Goal: Transaction & Acquisition: Purchase product/service

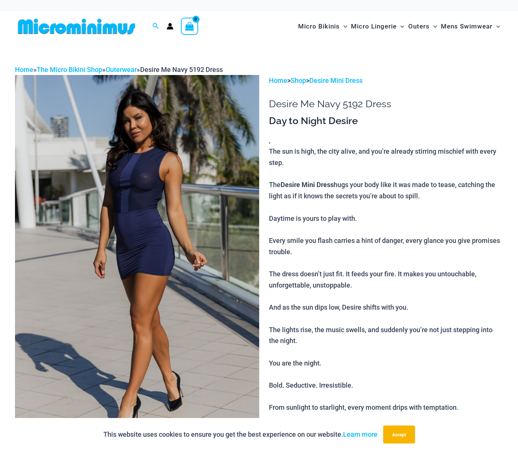
click at [280, 103] on h1 "Desire Me Navy 5192 Dress" at bounding box center [386, 104] width 234 height 12
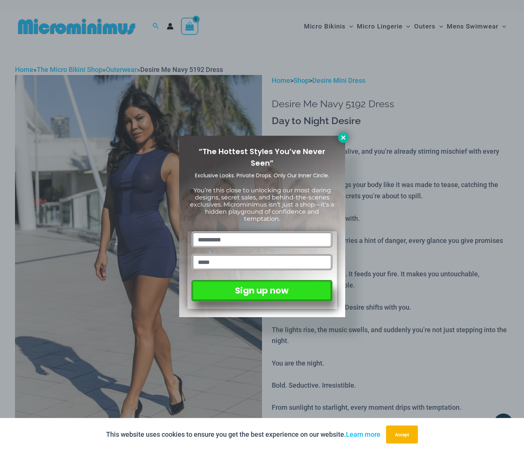
click at [340, 136] on icon at bounding box center [343, 137] width 7 height 7
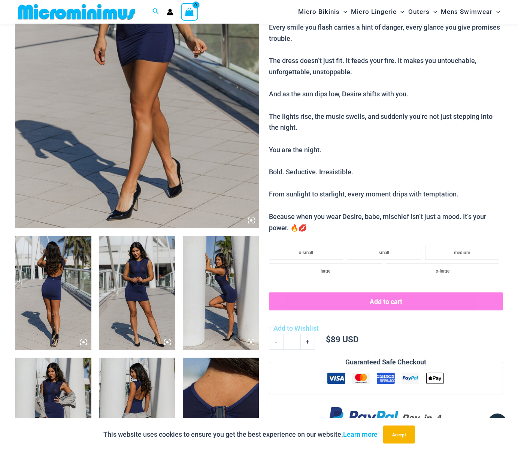
scroll to position [226, 0]
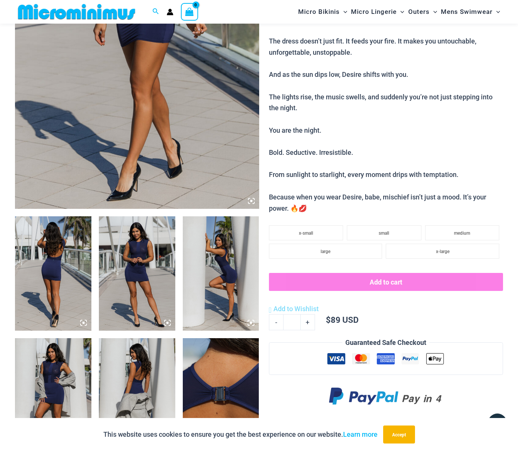
click at [154, 272] on img at bounding box center [137, 273] width 76 height 115
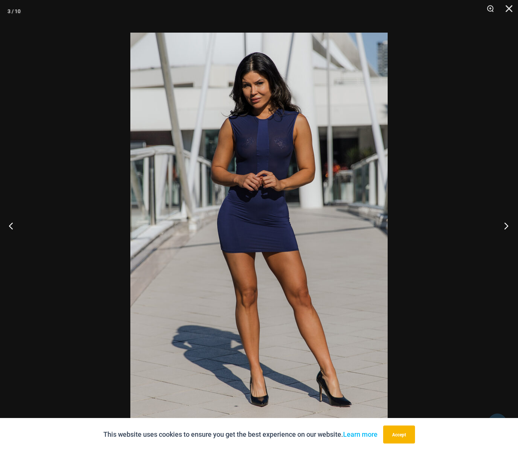
click at [507, 229] on button "Next" at bounding box center [504, 225] width 28 height 37
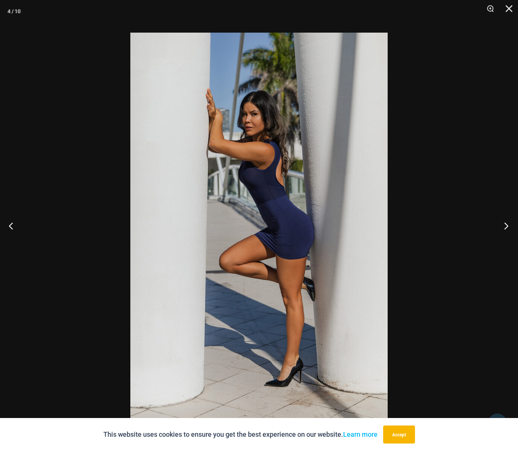
click at [507, 229] on button "Next" at bounding box center [504, 225] width 28 height 37
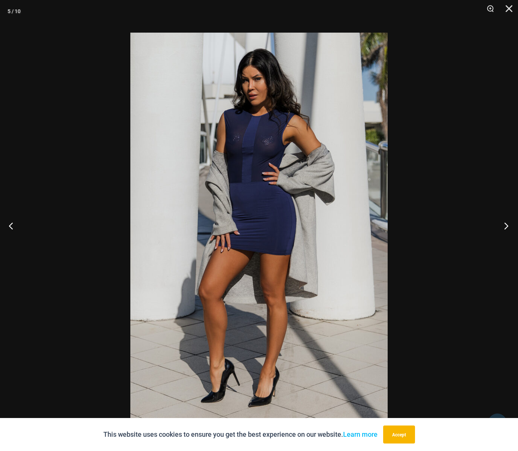
click at [507, 229] on button "Next" at bounding box center [504, 225] width 28 height 37
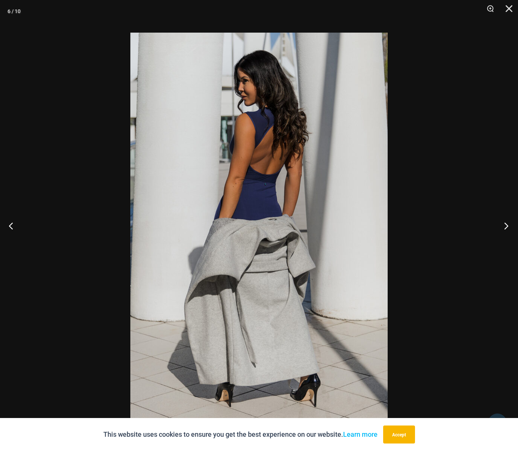
click at [507, 229] on button "Next" at bounding box center [504, 225] width 28 height 37
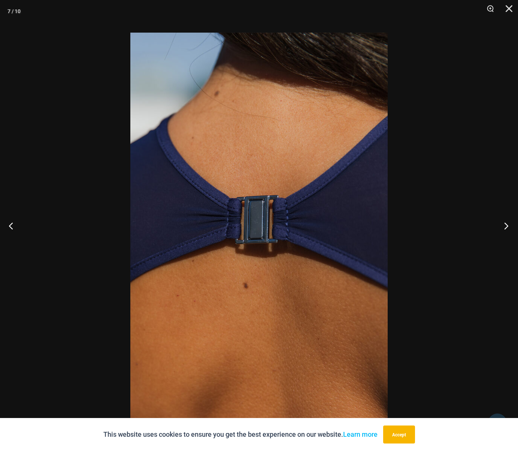
click at [507, 229] on button "Next" at bounding box center [504, 225] width 28 height 37
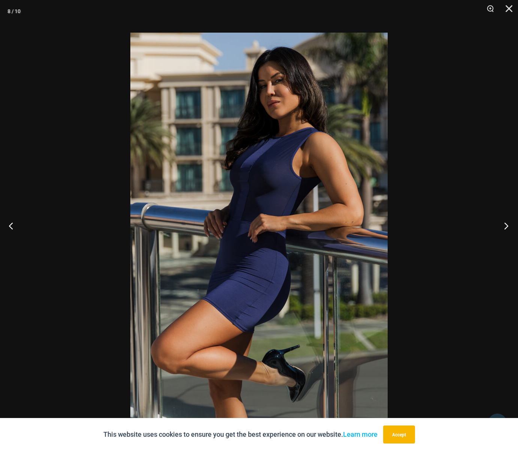
click at [507, 229] on button "Next" at bounding box center [504, 225] width 28 height 37
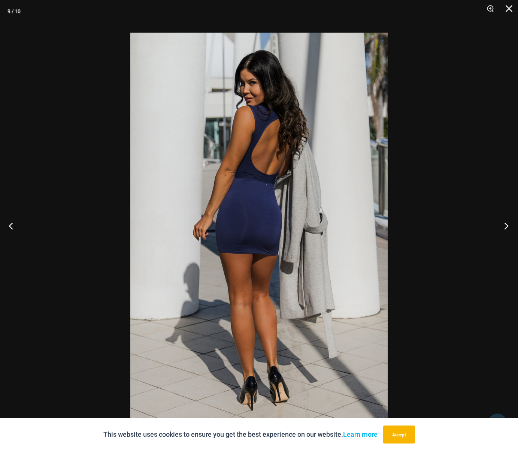
click at [507, 229] on button "Next" at bounding box center [504, 225] width 28 height 37
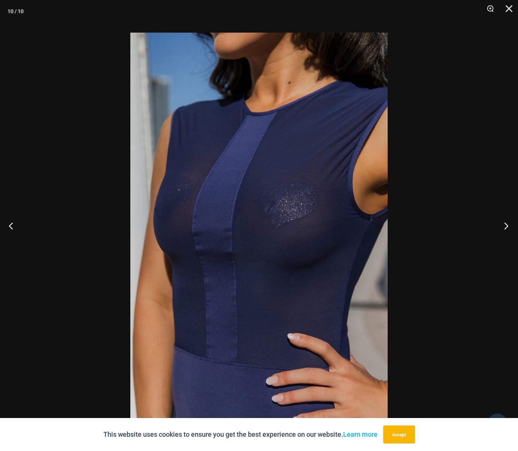
click at [507, 229] on button "Next" at bounding box center [504, 225] width 28 height 37
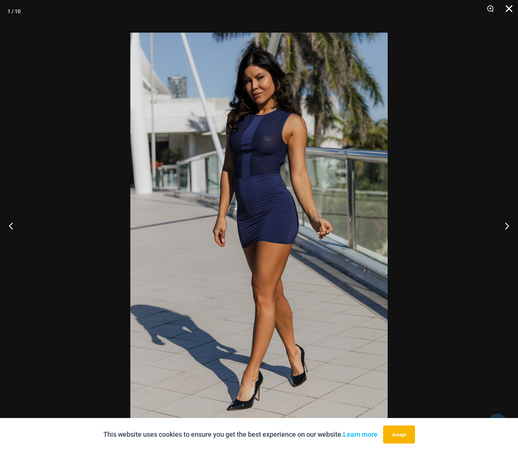
click at [511, 7] on button "Close" at bounding box center [506, 11] width 19 height 22
